Goal: Information Seeking & Learning: Learn about a topic

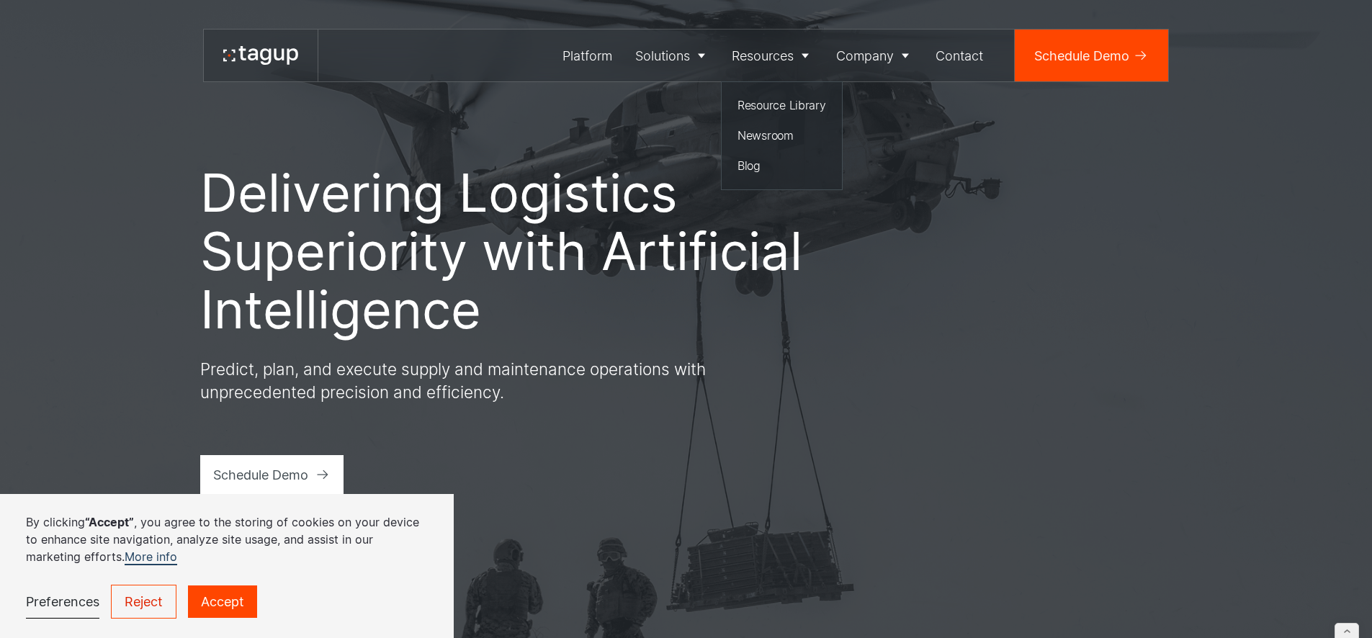
drag, startPoint x: 753, startPoint y: 128, endPoint x: 707, endPoint y: 143, distance: 48.3
click at [753, 128] on div "Newsroom" at bounding box center [781, 135] width 89 height 17
click at [764, 165] on div "Blog" at bounding box center [781, 165] width 89 height 17
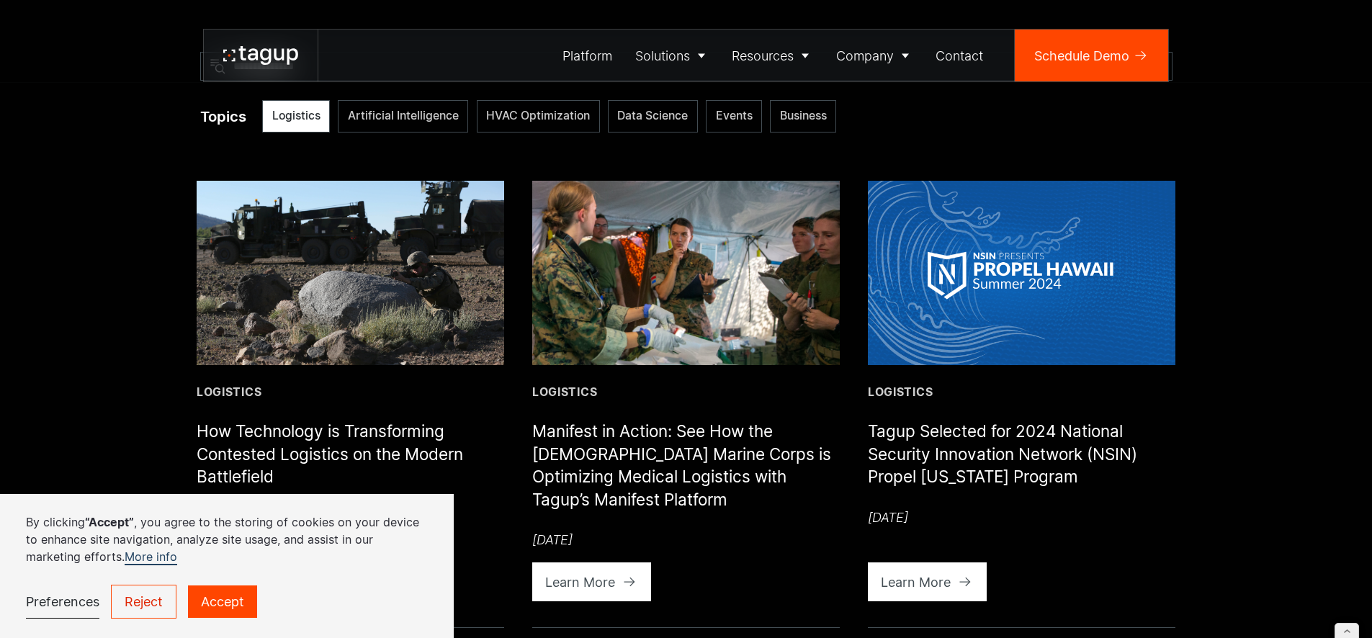
scroll to position [796, 0]
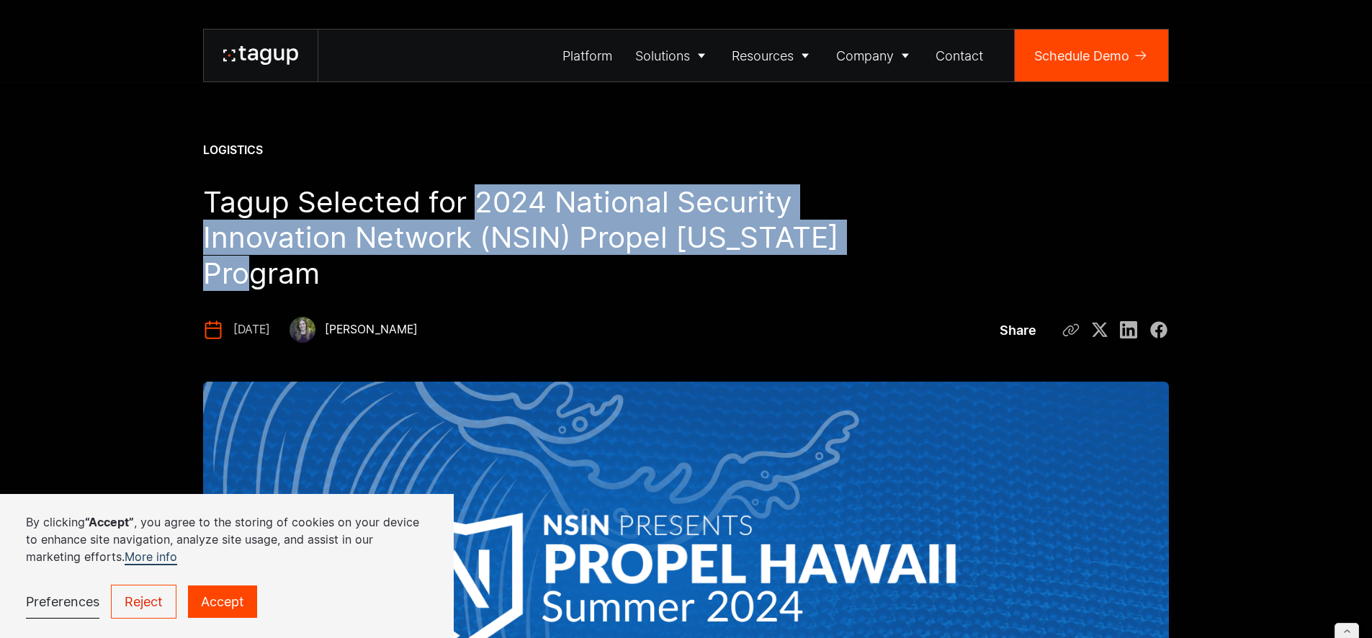
drag, startPoint x: 477, startPoint y: 200, endPoint x: 334, endPoint y: 268, distance: 157.8
click at [334, 268] on h1 "Tagup Selected for 2024 National Security Innovation Network (NSIN) Propel [US_…" at bounding box center [524, 237] width 643 height 107
copy h1 "2024 National Security Innovation Network (NSIN) Propel [US_STATE] Program"
click at [858, 105] on div "About" at bounding box center [875, 104] width 66 height 17
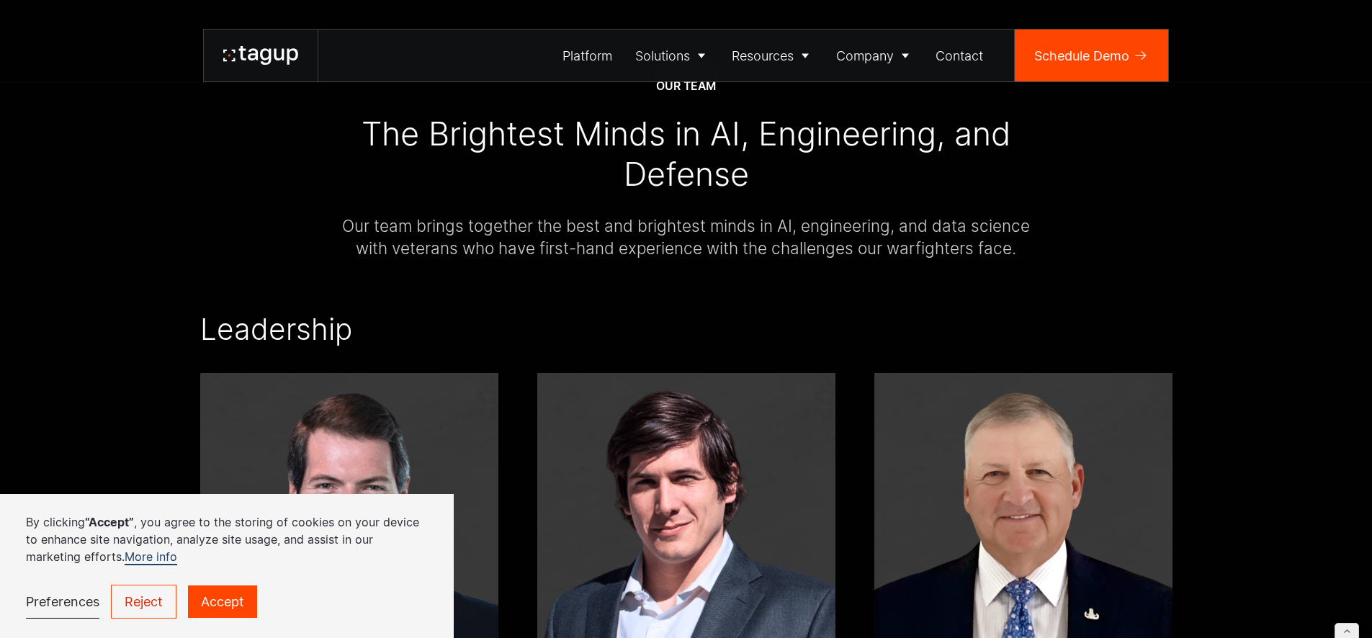
scroll to position [2341, 0]
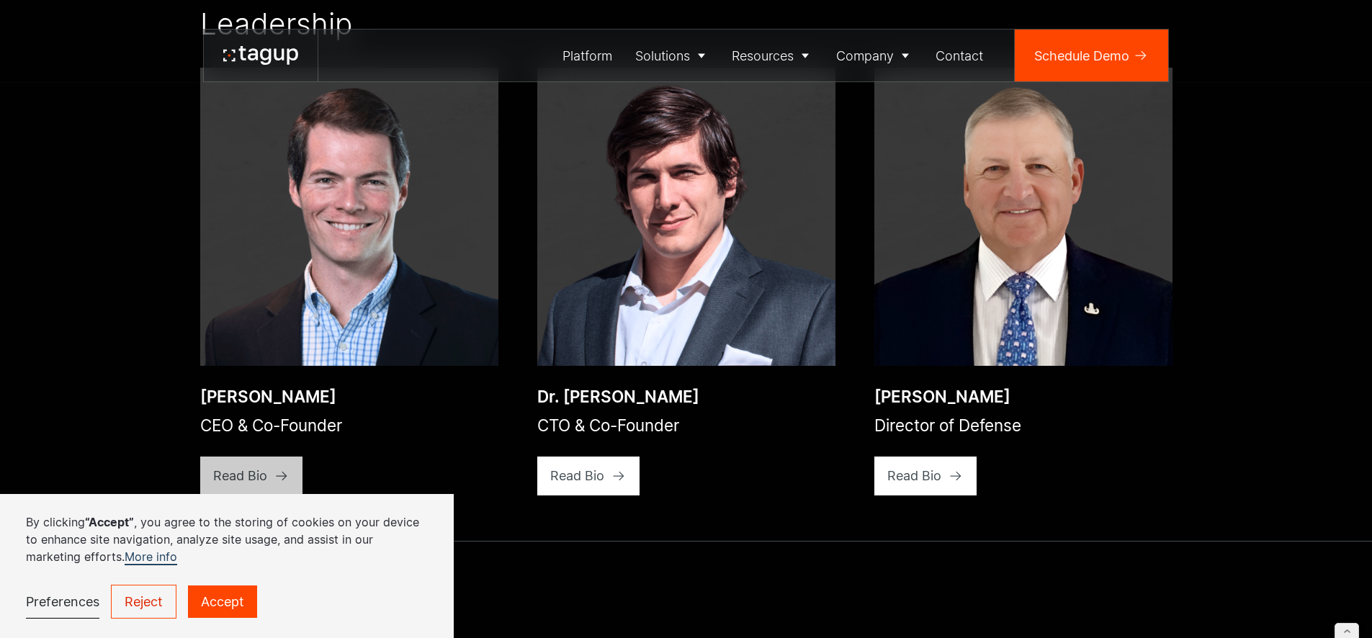
click at [234, 466] on div "Read Bio" at bounding box center [240, 475] width 54 height 19
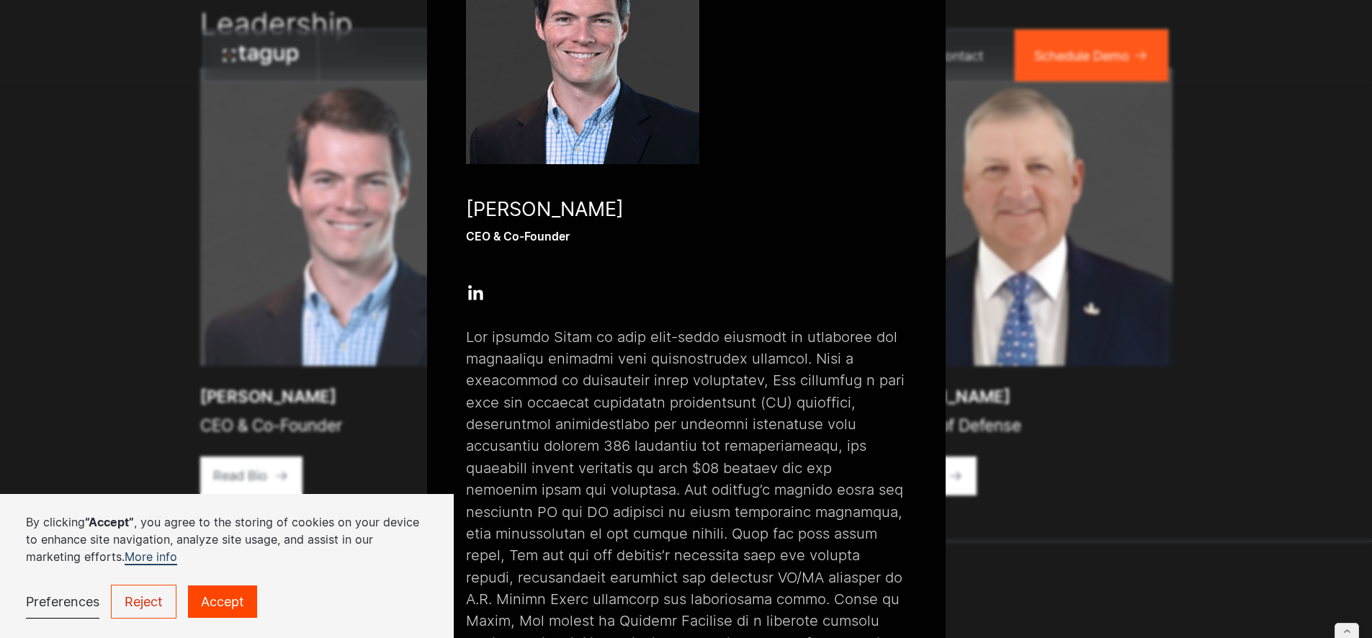
scroll to position [67, 0]
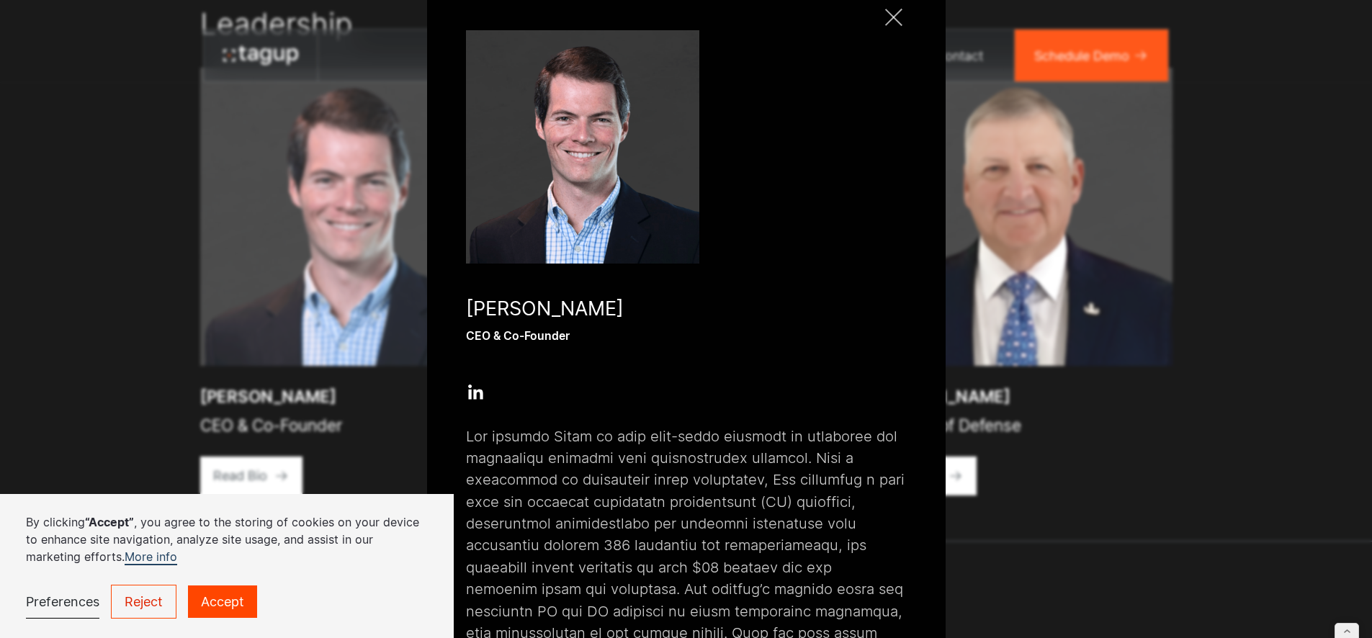
click at [885, 22] on link "Close popup" at bounding box center [894, 17] width 26 height 26
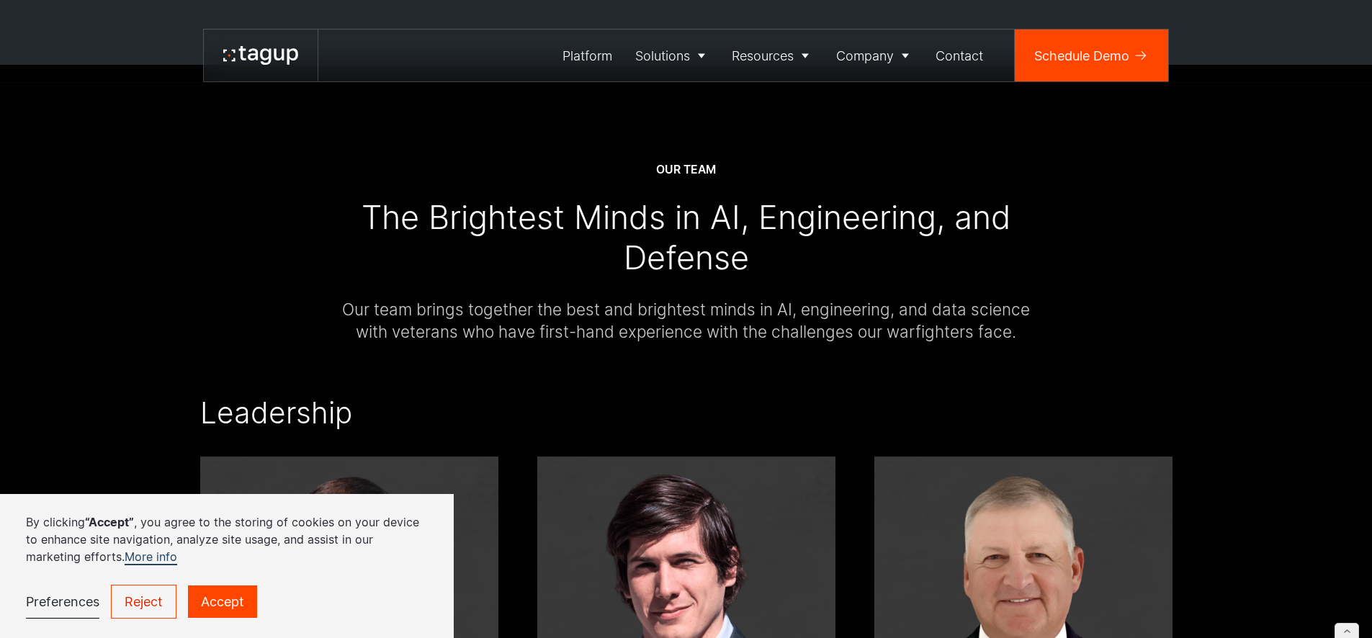
scroll to position [1935, 0]
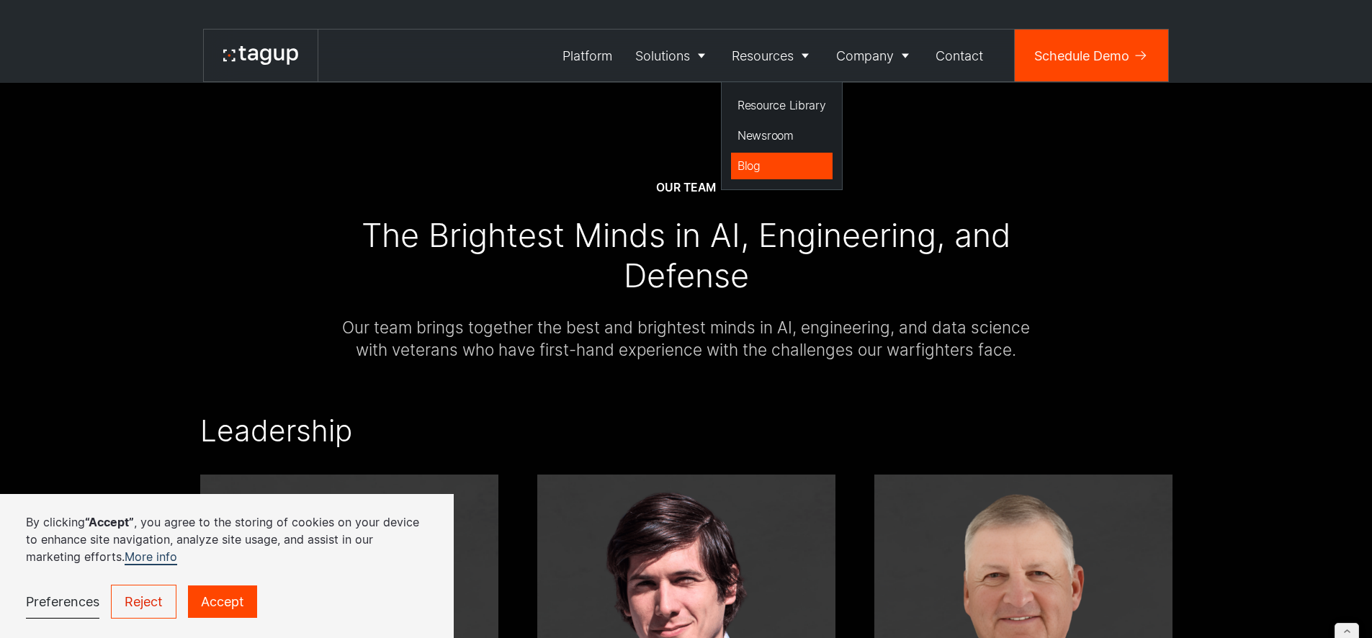
click at [765, 159] on div "Blog" at bounding box center [781, 165] width 89 height 17
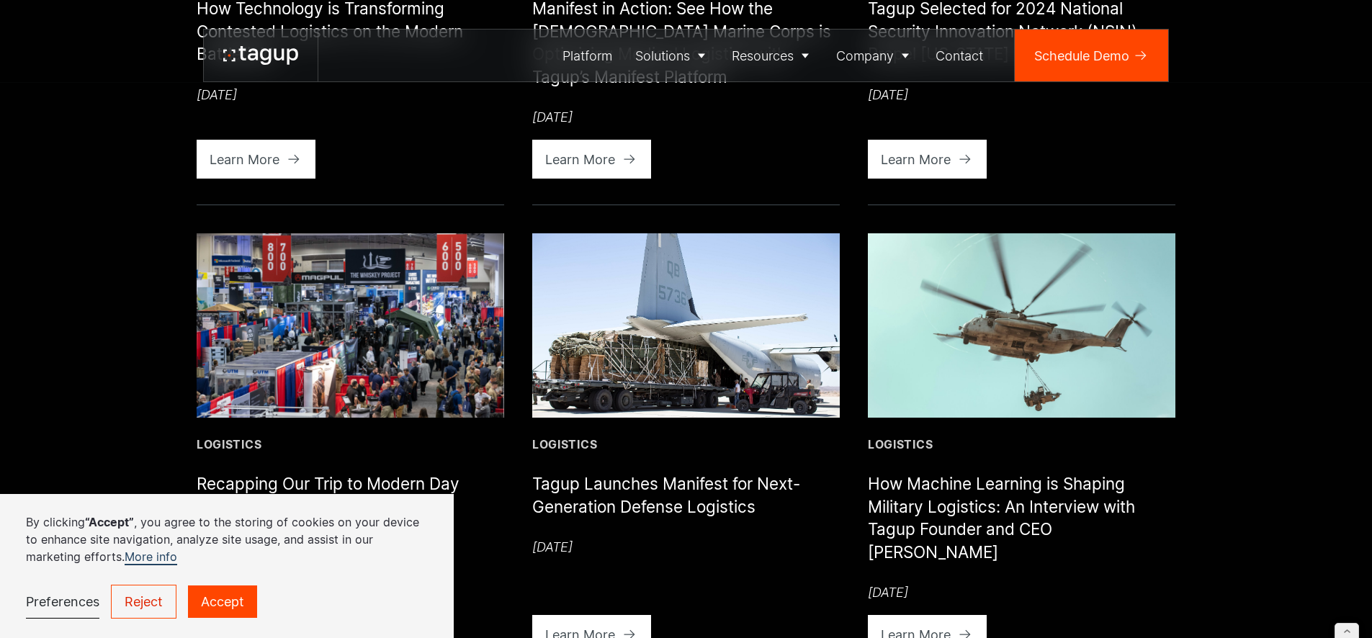
scroll to position [1093, 0]
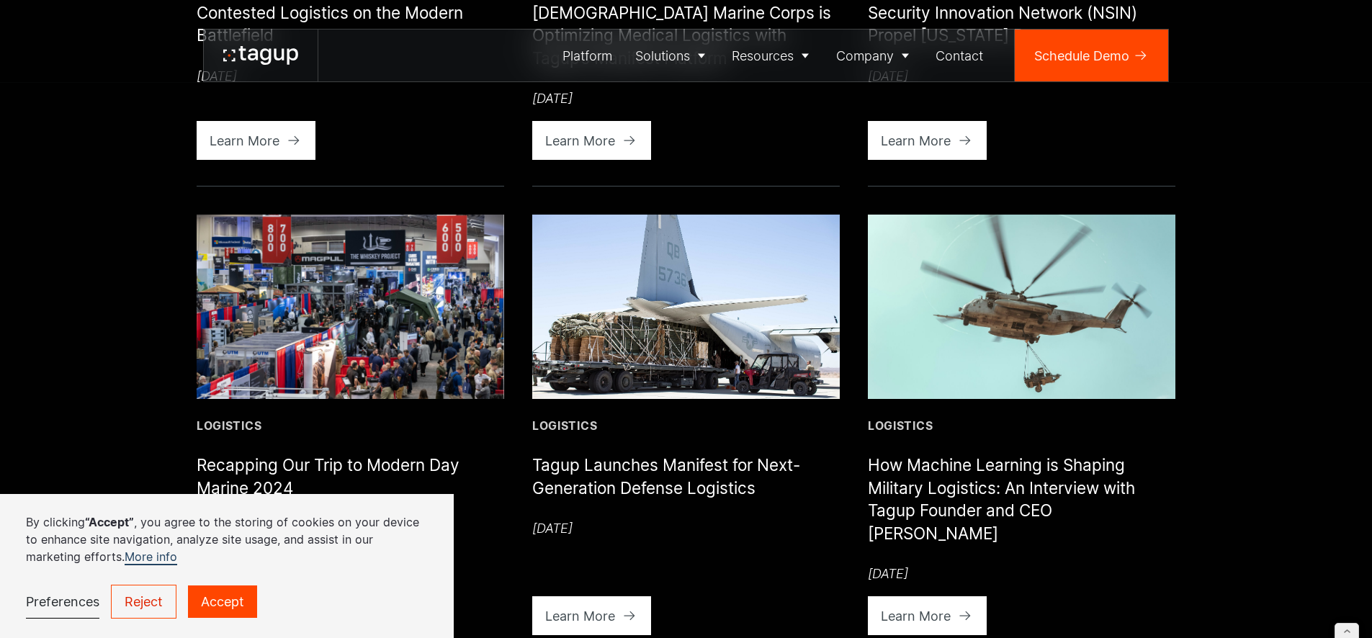
click at [981, 297] on img at bounding box center [1021, 307] width 307 height 184
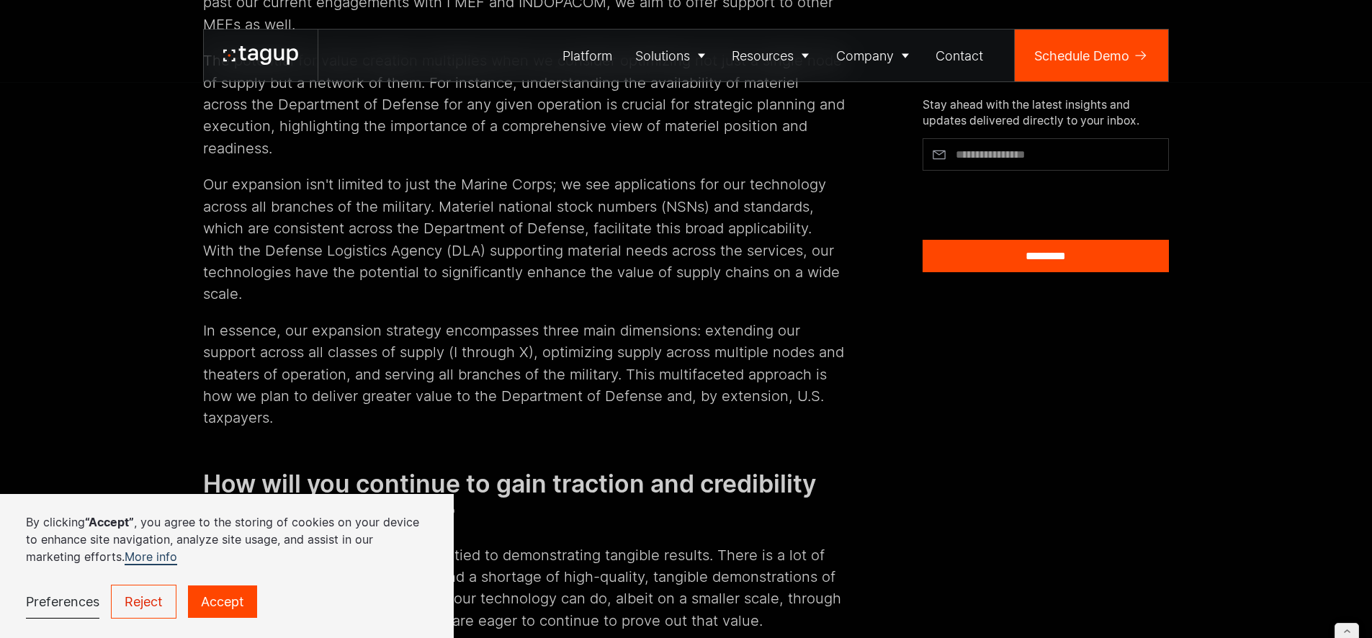
scroll to position [3039, 0]
